Goal: Entertainment & Leisure: Consume media (video, audio)

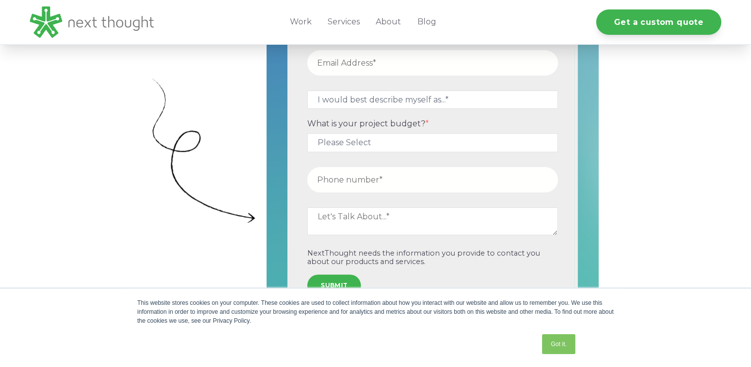
scroll to position [397, 0]
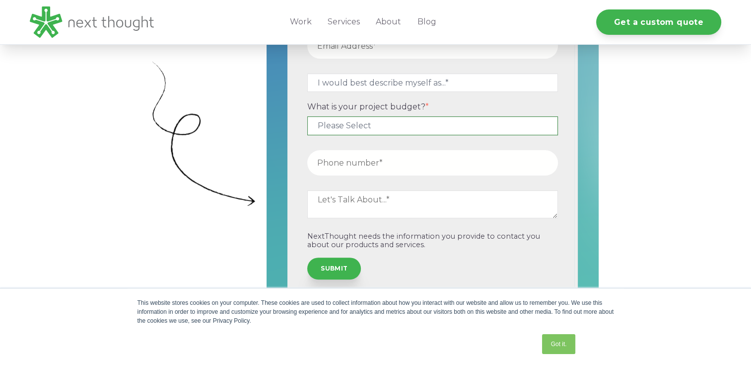
click at [347, 127] on select "Please Select $5,000 - $15,000 $15,000 - $25,000 $25,000 - $50,000 $50,000+" at bounding box center [432, 125] width 251 height 18
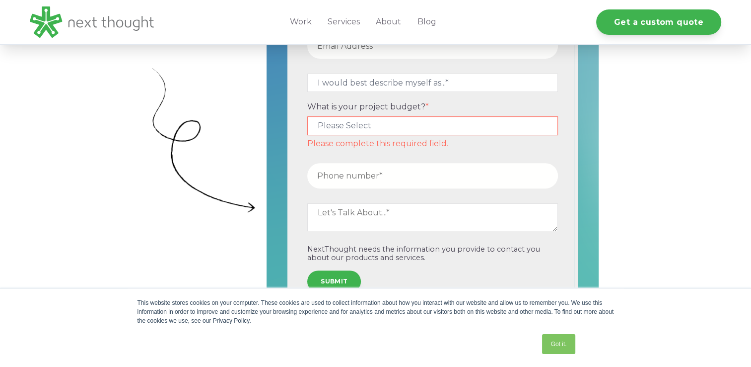
scroll to position [403, 0]
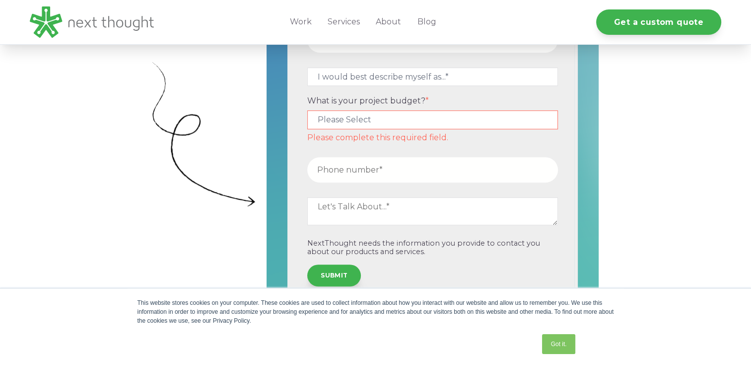
click at [272, 132] on div "I would best describe myself as...* Other I am an executive or owner of a compa…" at bounding box center [433, 134] width 332 height 406
click at [291, 230] on form "I would best describe myself as...* Other I am an executive or owner of a compa…" at bounding box center [433, 134] width 284 height 337
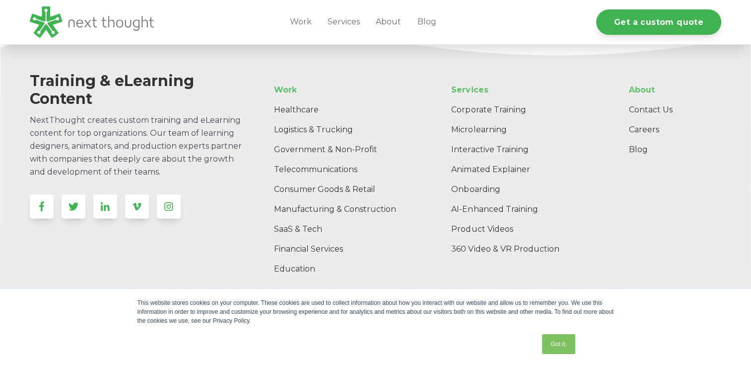
scroll to position [1207, 0]
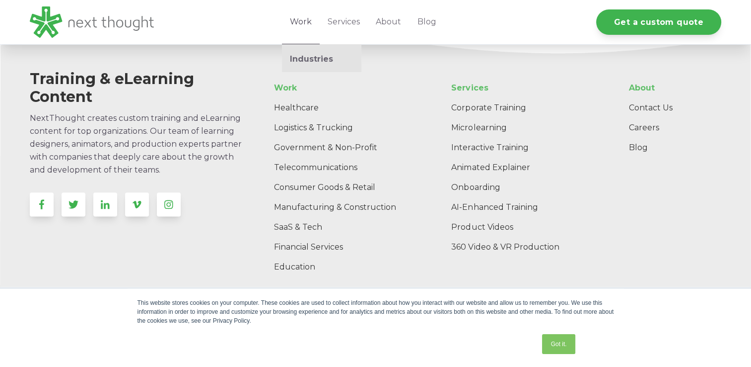
click at [307, 23] on link "Work" at bounding box center [301, 22] width 38 height 44
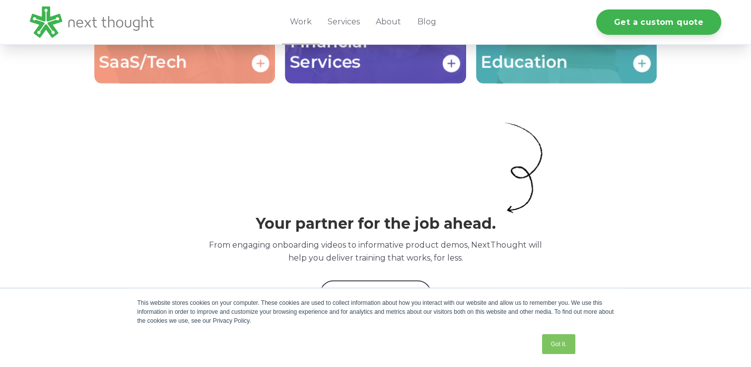
scroll to position [2185, 0]
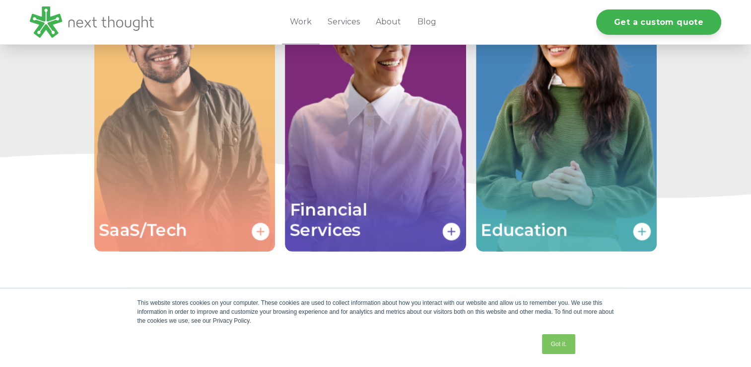
click at [200, 192] on img "Image grid with {{ image_count }} images." at bounding box center [184, 115] width 181 height 271
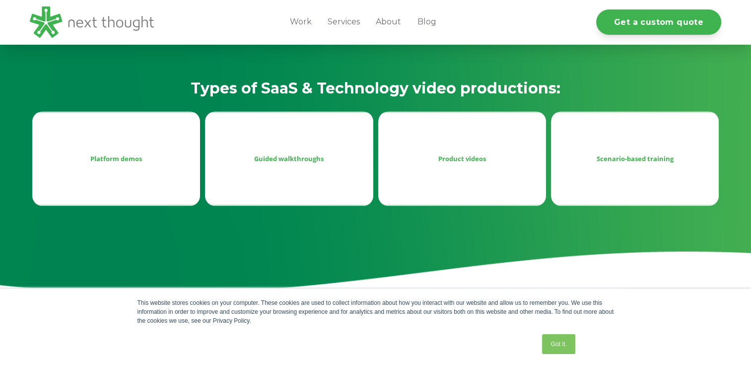
click at [290, 156] on div "Guided walkthroughs" at bounding box center [289, 158] width 152 height 12
click at [131, 163] on div "Platform demos" at bounding box center [116, 158] width 152 height 12
click at [348, 158] on div "Guided walkthroughs" at bounding box center [289, 158] width 152 height 12
click at [504, 164] on div "Product videos" at bounding box center [462, 158] width 168 height 94
click at [483, 159] on div "Product videos" at bounding box center [462, 158] width 152 height 12
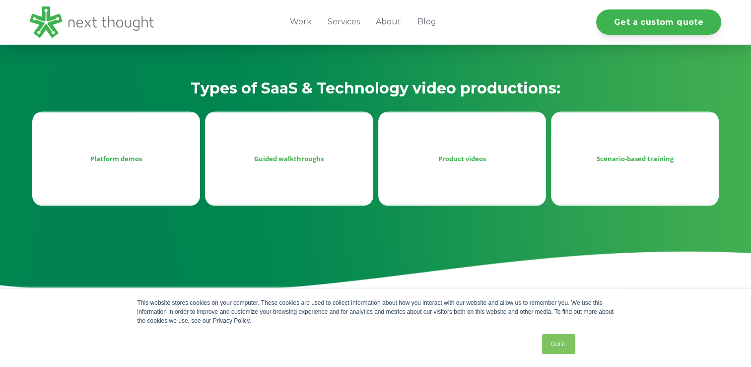
click at [605, 157] on div "Scenario-based training" at bounding box center [635, 158] width 152 height 12
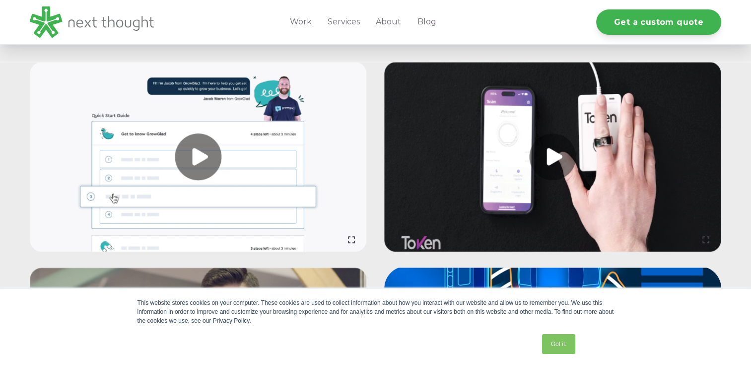
scroll to position [894, 0]
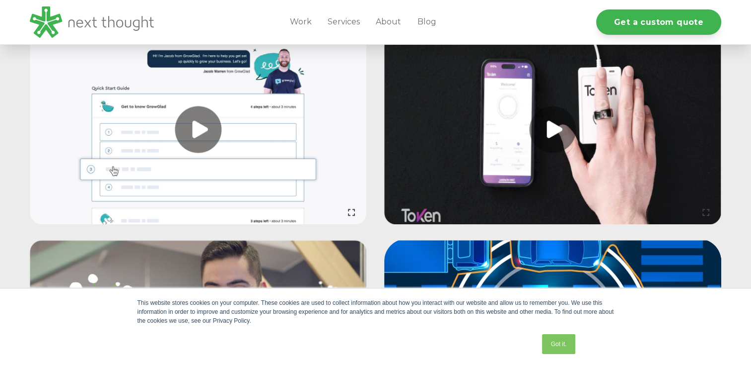
click at [525, 128] on link at bounding box center [552, 130] width 337 height 190
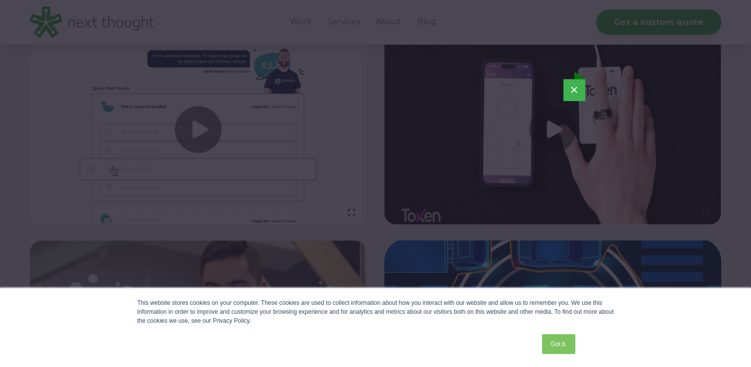
click at [579, 89] on button "×" at bounding box center [575, 90] width 22 height 22
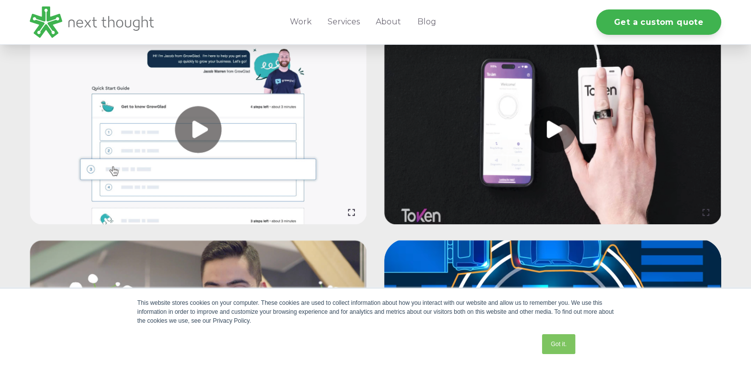
click at [192, 133] on link at bounding box center [198, 130] width 337 height 190
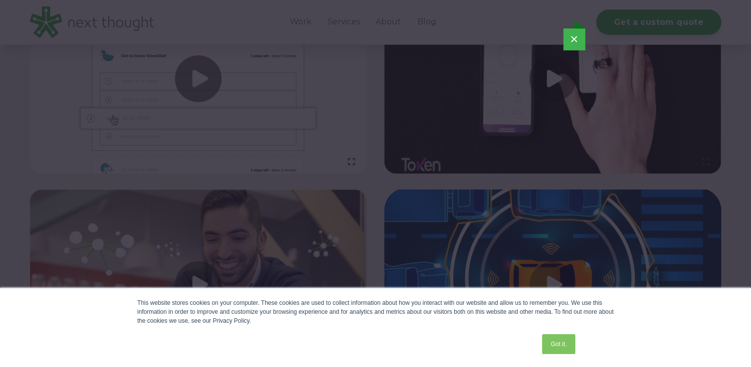
scroll to position [923, 0]
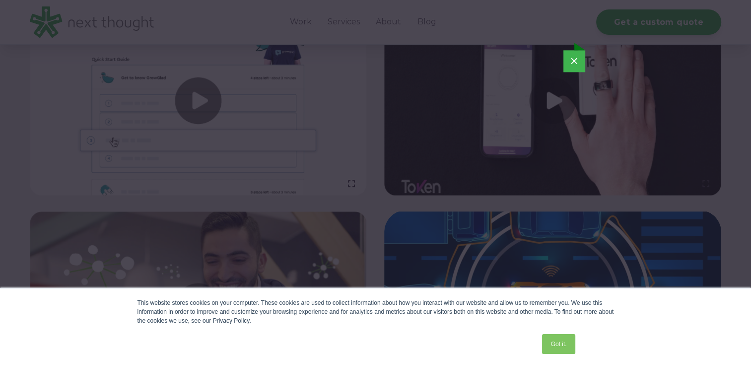
click at [574, 57] on button "×" at bounding box center [575, 61] width 22 height 22
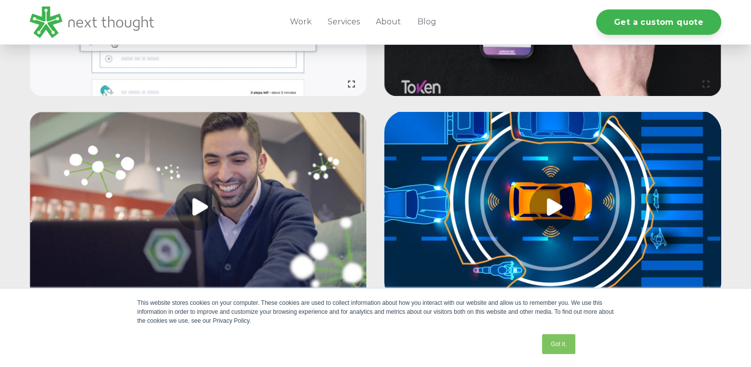
scroll to position [1121, 0]
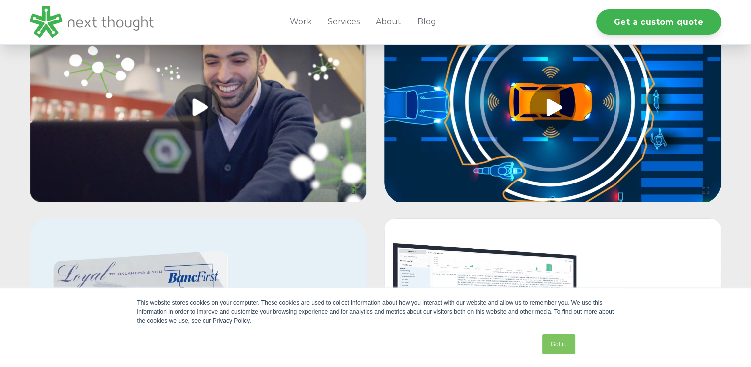
click at [545, 108] on link at bounding box center [552, 107] width 337 height 190
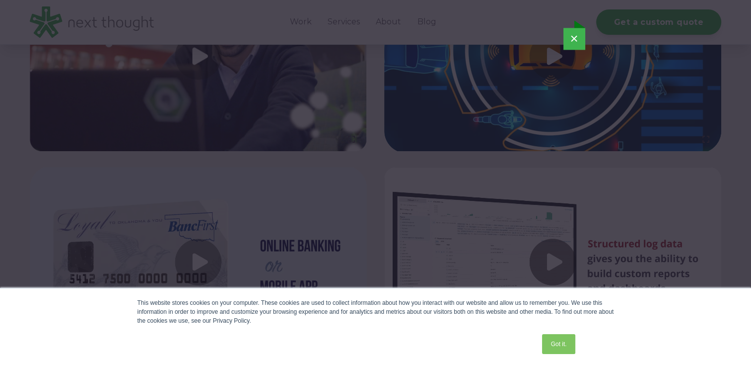
scroll to position [1162, 0]
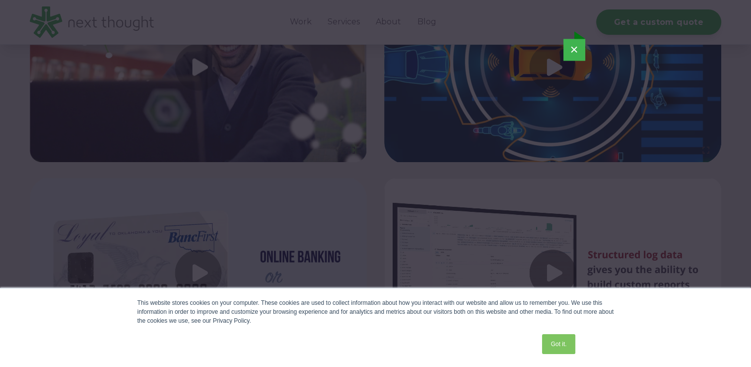
click at [570, 47] on button "×" at bounding box center [575, 50] width 22 height 22
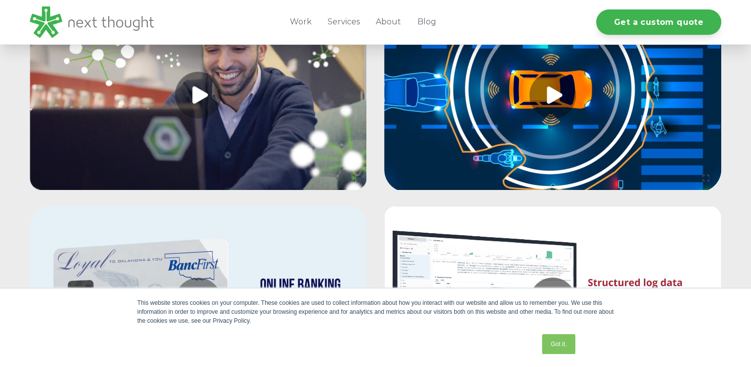
scroll to position [1332, 0]
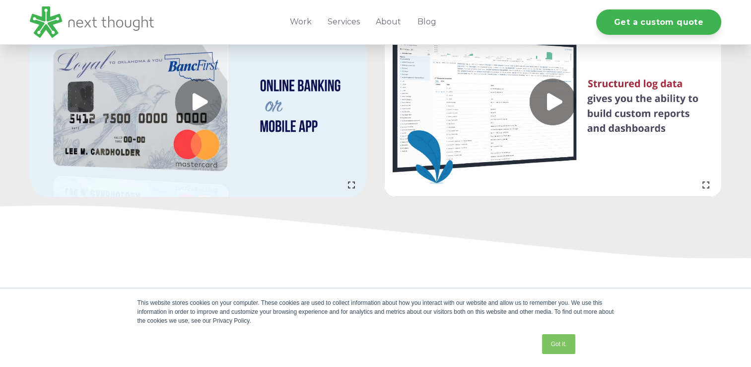
click at [197, 100] on link at bounding box center [198, 102] width 337 height 190
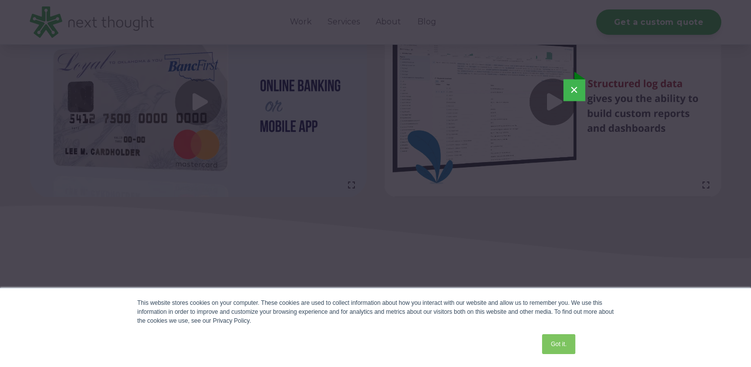
click at [572, 93] on button "×" at bounding box center [575, 90] width 22 height 22
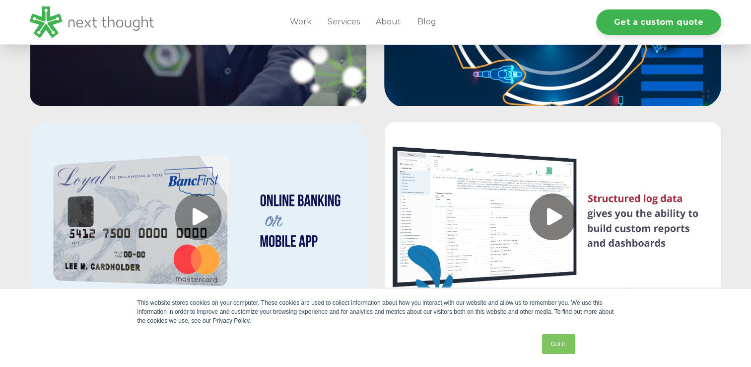
scroll to position [1134, 0]
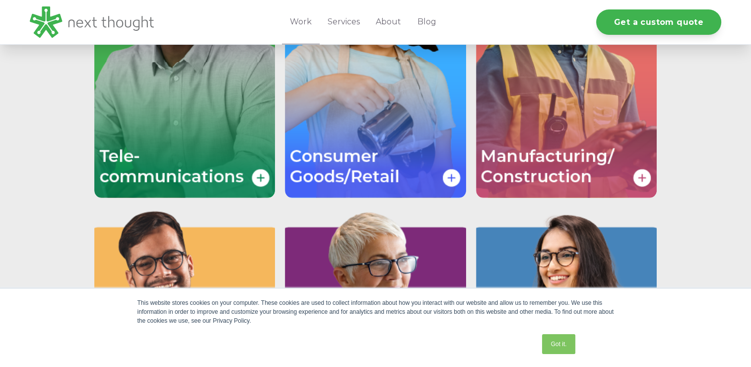
scroll to position [1832, 0]
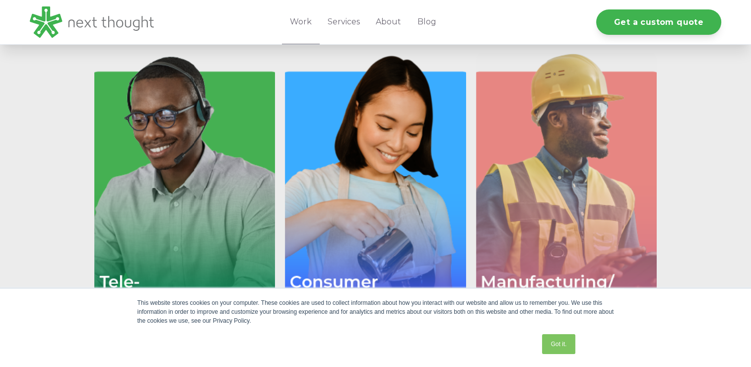
click at [532, 178] on img "Image grid with {{ image_count }} images." at bounding box center [566, 187] width 181 height 271
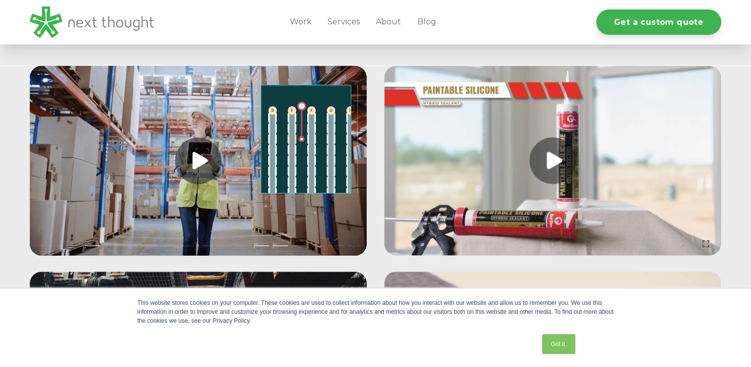
scroll to position [894, 0]
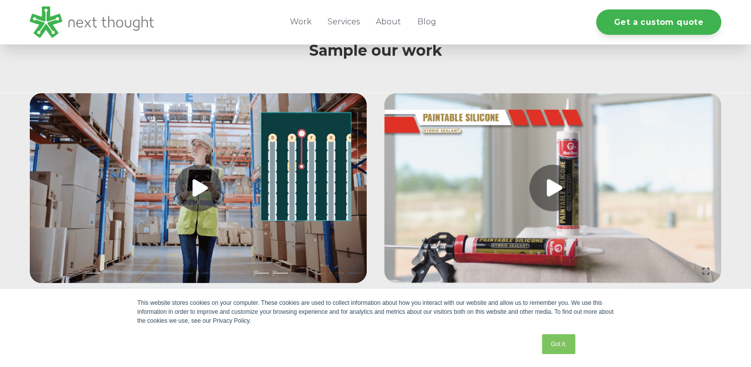
click at [212, 184] on link at bounding box center [198, 188] width 337 height 190
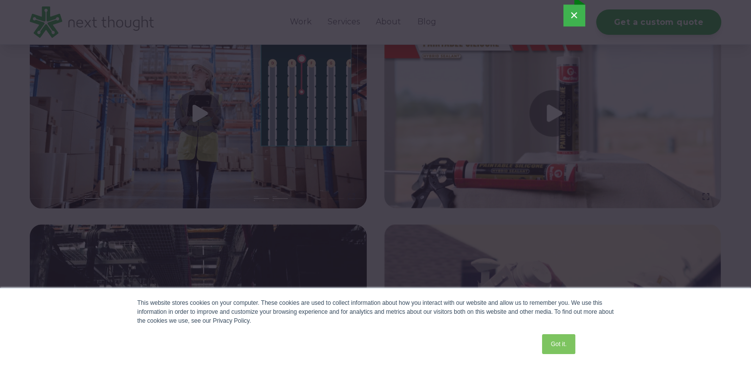
scroll to position [934, 0]
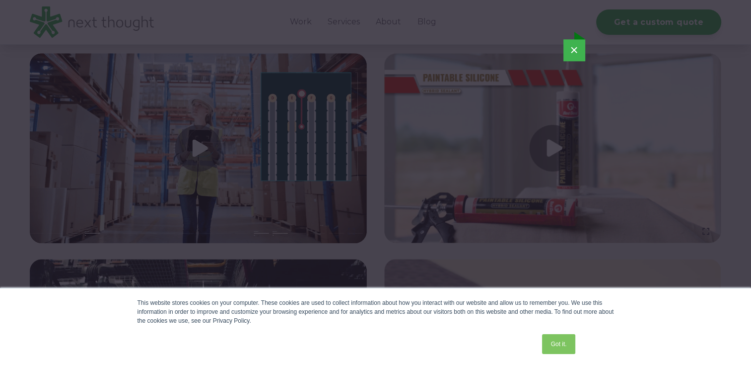
click at [574, 50] on button "×" at bounding box center [575, 50] width 22 height 22
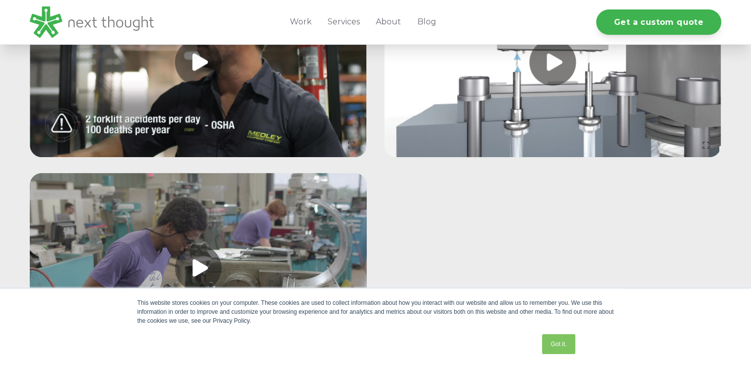
scroll to position [1331, 0]
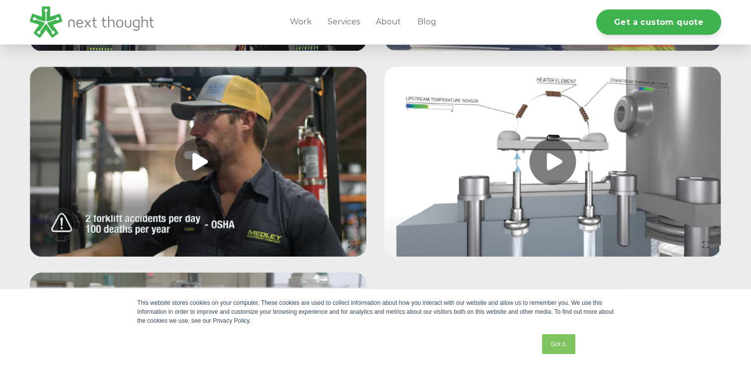
click at [555, 168] on link at bounding box center [552, 162] width 337 height 190
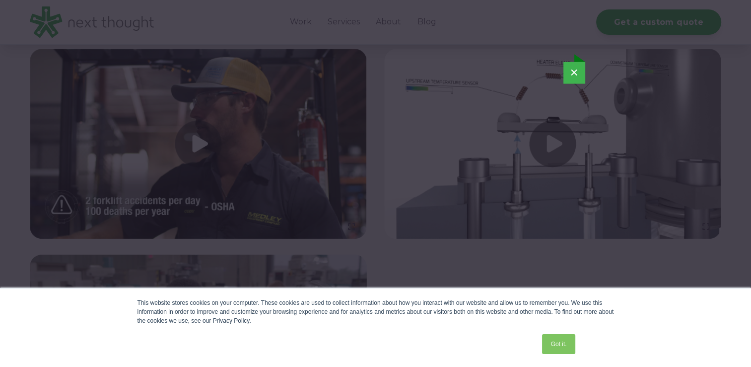
scroll to position [1359, 0]
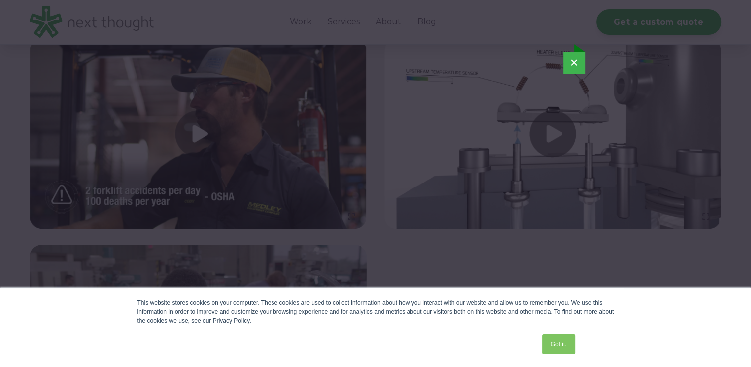
click at [571, 64] on button "×" at bounding box center [575, 63] width 22 height 22
